Goal: Transaction & Acquisition: Book appointment/travel/reservation

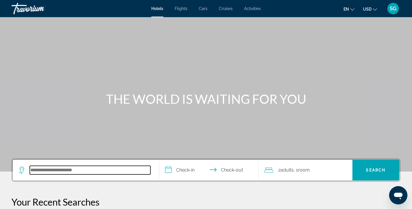
click at [124, 171] on input "Search hotel destination" at bounding box center [90, 170] width 121 height 9
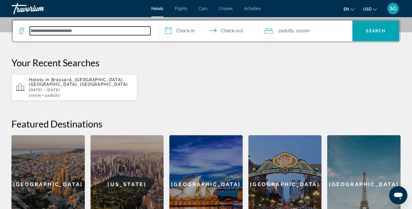
scroll to position [140, 0]
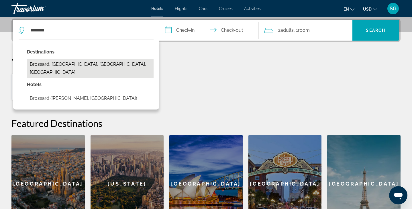
click at [86, 68] on button "Brossard, [GEOGRAPHIC_DATA], [GEOGRAPHIC_DATA], [GEOGRAPHIC_DATA]" at bounding box center [90, 68] width 127 height 19
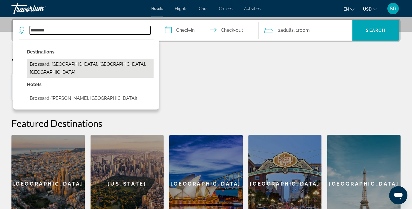
type input "**********"
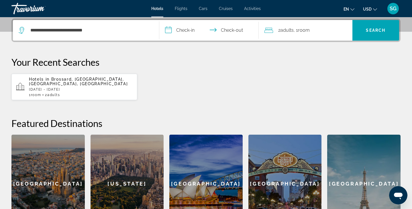
click at [186, 30] on input "**********" at bounding box center [210, 31] width 102 height 22
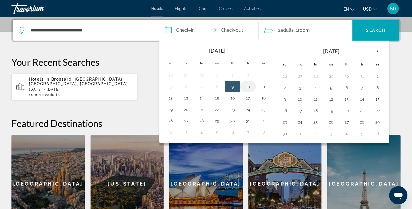
click at [250, 89] on button "10" at bounding box center [247, 87] width 9 height 8
click at [265, 86] on button "11" at bounding box center [263, 87] width 9 height 8
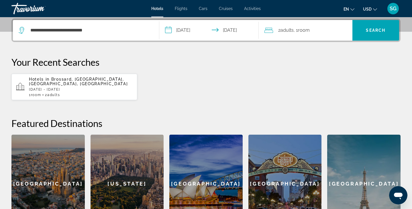
click at [187, 33] on input "**********" at bounding box center [210, 31] width 102 height 22
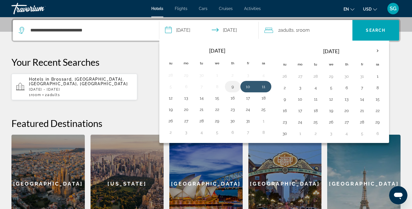
click at [231, 87] on button "9" at bounding box center [232, 87] width 9 height 8
click at [245, 87] on button "10" at bounding box center [247, 87] width 9 height 8
type input "**********"
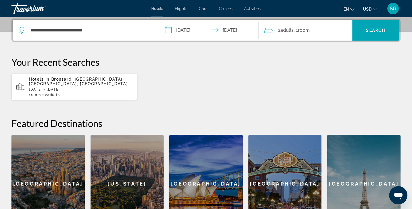
click at [314, 28] on div "2 Adult Adults , 1 Room rooms" at bounding box center [308, 30] width 88 height 8
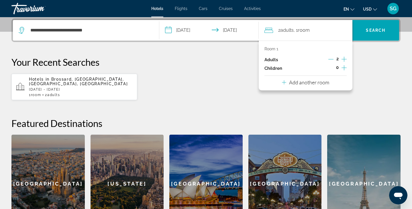
click at [331, 59] on icon "Decrement adults" at bounding box center [330, 59] width 5 height 0
click at [376, 60] on p "Your Recent Searches" at bounding box center [205, 61] width 389 height 11
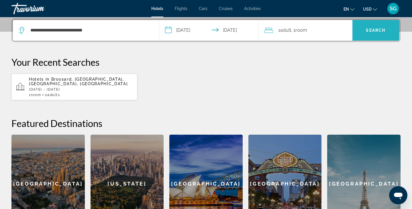
click at [366, 27] on span "Search" at bounding box center [375, 30] width 47 height 14
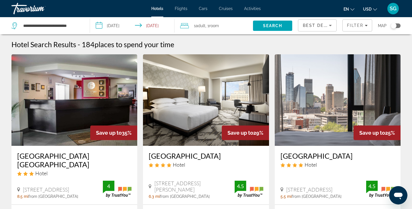
click at [331, 25] on icon "Sort by" at bounding box center [330, 25] width 7 height 7
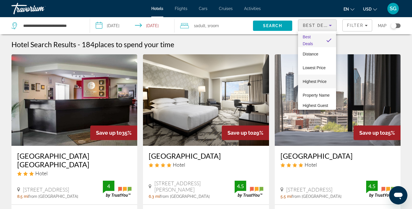
scroll to position [8, 0]
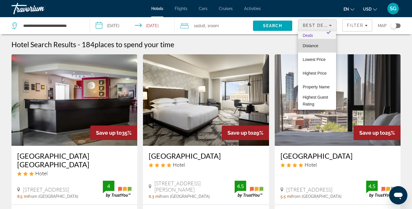
click at [311, 50] on mat-option "Distance" at bounding box center [317, 46] width 38 height 14
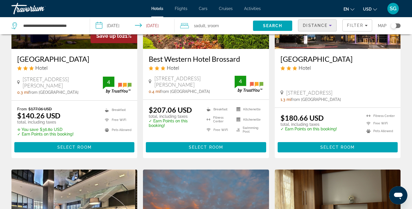
scroll to position [97, 0]
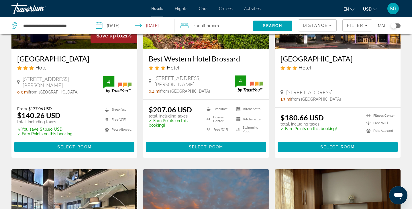
click at [371, 10] on span "USD" at bounding box center [367, 9] width 9 height 5
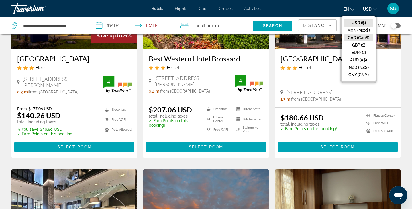
click at [358, 38] on button "CAD (Can$)" at bounding box center [358, 37] width 28 height 7
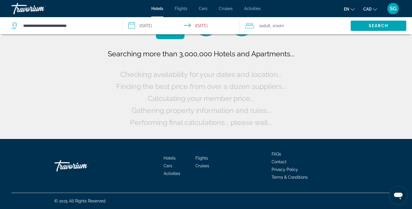
scroll to position [0, 0]
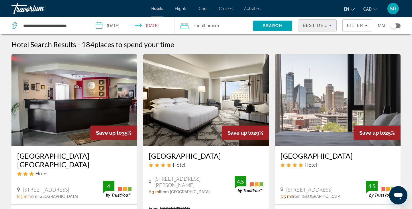
click at [329, 25] on icon "Sort by" at bounding box center [330, 25] width 7 height 7
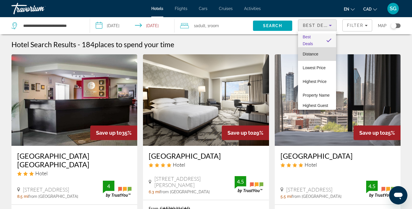
click at [319, 58] on mat-option "Distance" at bounding box center [317, 54] width 38 height 14
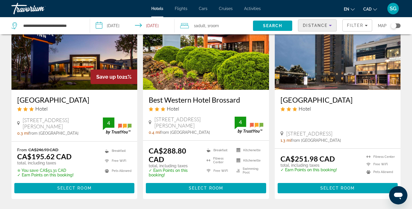
scroll to position [61, 0]
